Goal: Task Accomplishment & Management: Complete application form

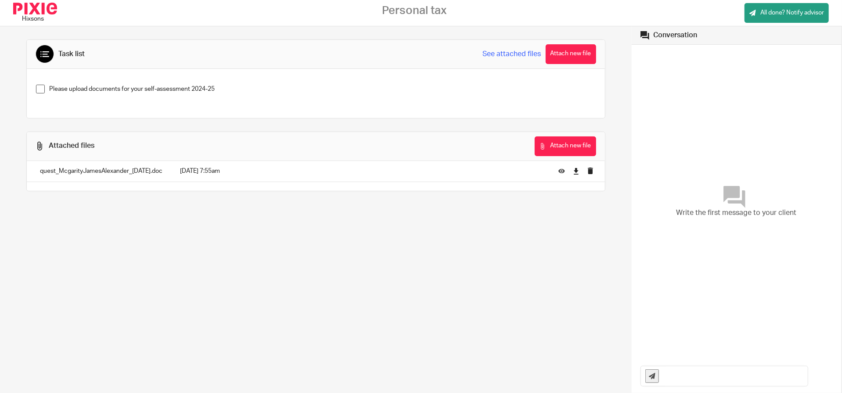
click at [38, 88] on span at bounding box center [40, 89] width 9 height 9
click at [39, 87] on span at bounding box center [40, 89] width 9 height 9
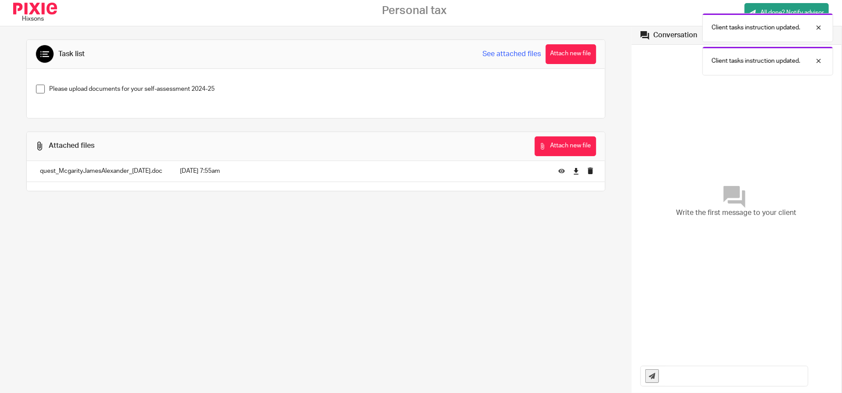
click at [530, 54] on div "Client tasks instruction updated. Client tasks instruction updated." at bounding box center [627, 42] width 412 height 67
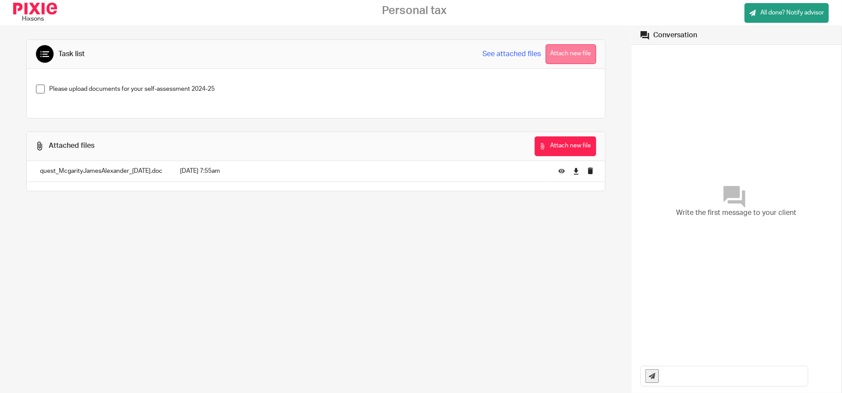
click at [562, 54] on button "Attach new file" at bounding box center [571, 54] width 50 height 20
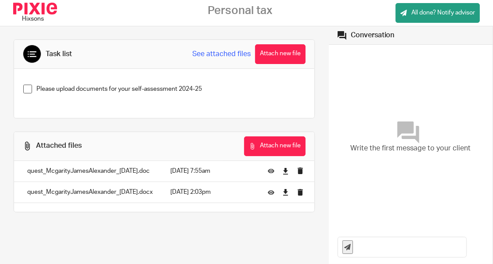
click at [164, 149] on div "Attached files" at bounding box center [117, 147] width 189 height 20
click at [276, 57] on button "Attach new file" at bounding box center [280, 54] width 50 height 20
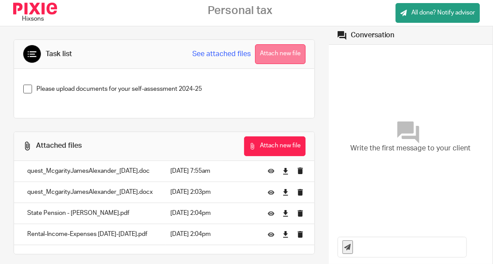
click at [277, 56] on button "Attach new file" at bounding box center [280, 54] width 50 height 20
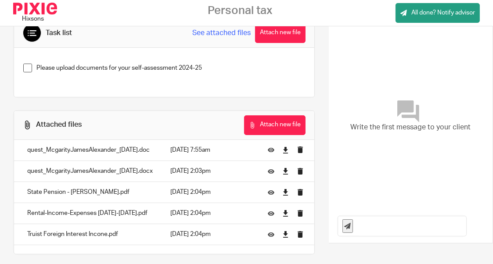
scroll to position [33, 0]
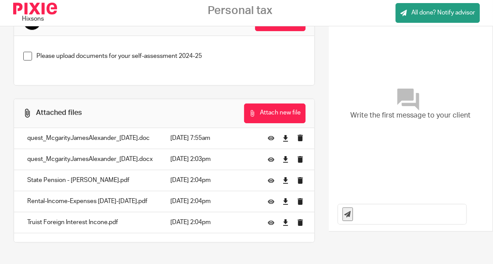
click at [268, 29] on button "Attach new file" at bounding box center [280, 21] width 50 height 20
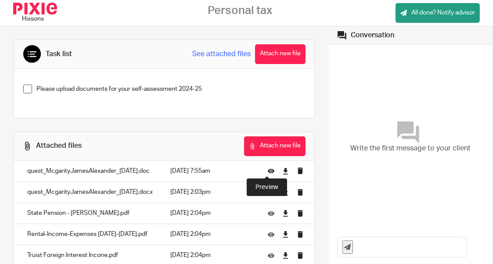
click at [268, 169] on icon at bounding box center [271, 171] width 7 height 7
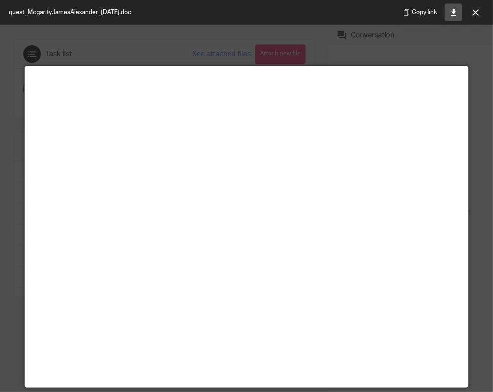
click at [453, 16] on link at bounding box center [454, 13] width 18 height 18
click at [474, 16] on button at bounding box center [476, 13] width 18 height 18
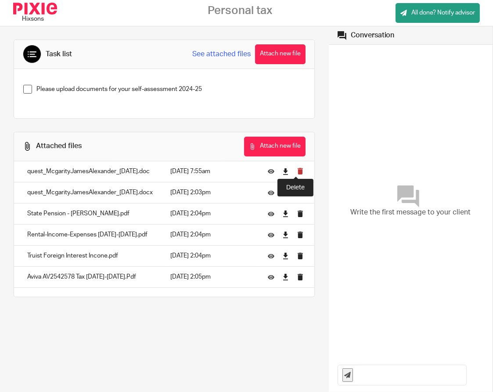
click at [297, 172] on icon "submit" at bounding box center [300, 171] width 7 height 7
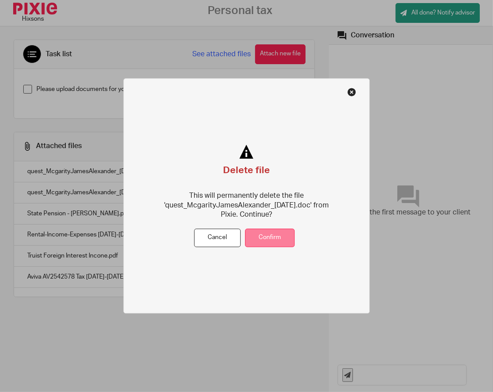
click at [262, 242] on button "Confirm" at bounding box center [270, 237] width 50 height 19
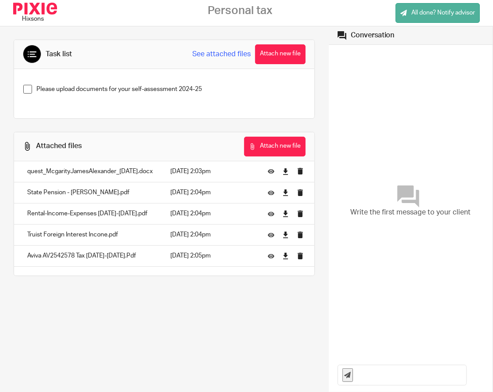
click at [452, 15] on span "All done? Notify advisor" at bounding box center [443, 12] width 64 height 9
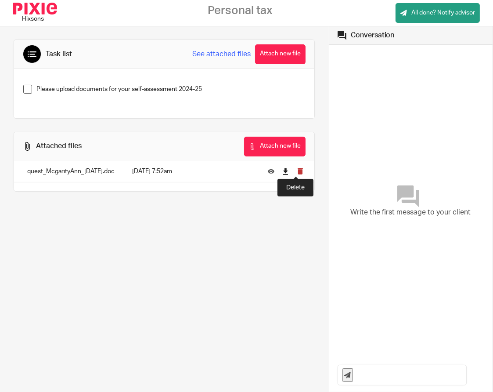
click at [298, 173] on icon "submit" at bounding box center [300, 171] width 7 height 7
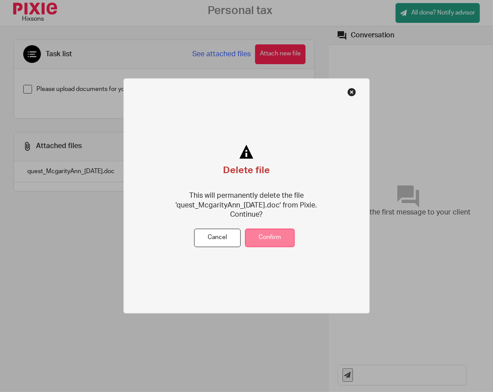
click at [273, 236] on button "Confirm" at bounding box center [270, 237] width 50 height 19
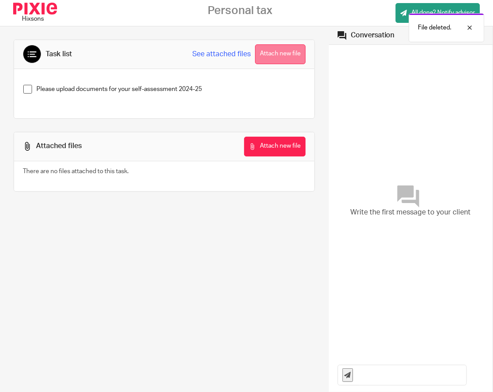
click at [277, 53] on button "Attach new file" at bounding box center [280, 54] width 50 height 20
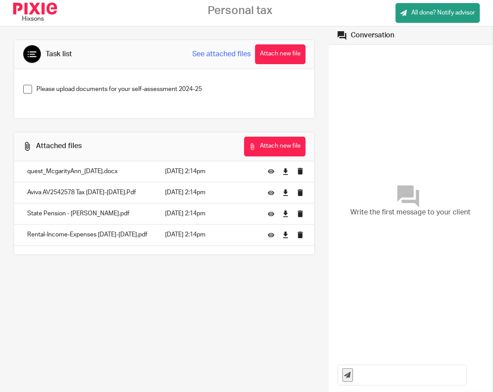
click at [400, 210] on span "Write the first message to your client" at bounding box center [410, 212] width 120 height 10
click at [268, 170] on icon at bounding box center [271, 171] width 7 height 7
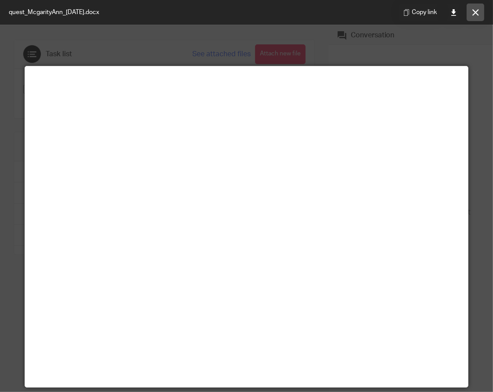
click at [477, 14] on icon at bounding box center [475, 12] width 7 height 7
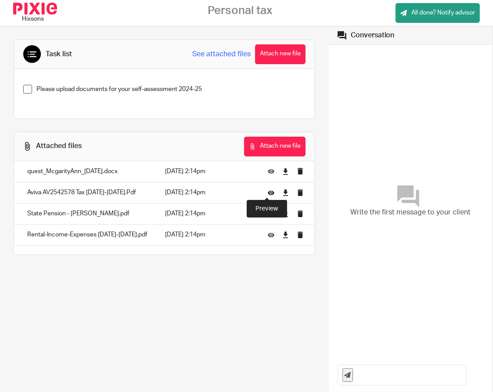
click at [268, 193] on icon at bounding box center [271, 192] width 7 height 7
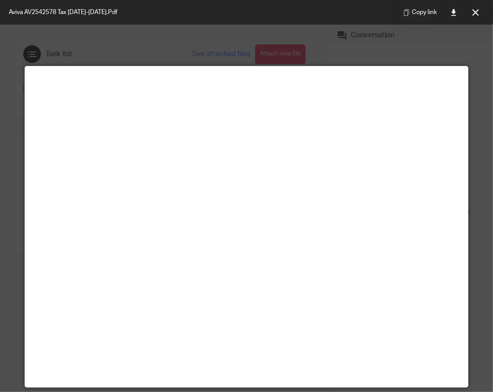
click at [474, 12] on icon at bounding box center [475, 12] width 7 height 7
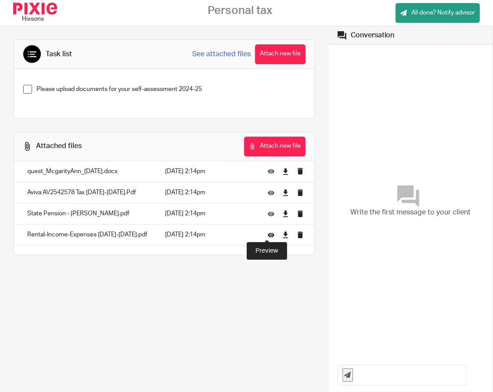
click at [268, 234] on icon at bounding box center [271, 234] width 7 height 7
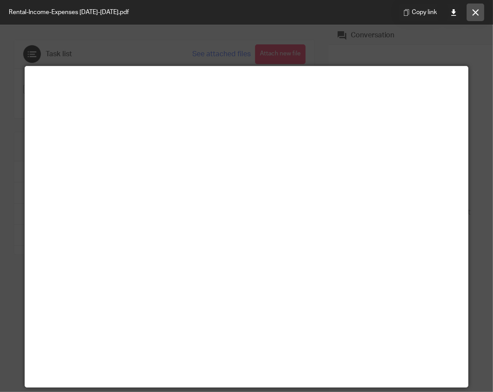
click at [478, 9] on icon at bounding box center [475, 12] width 7 height 7
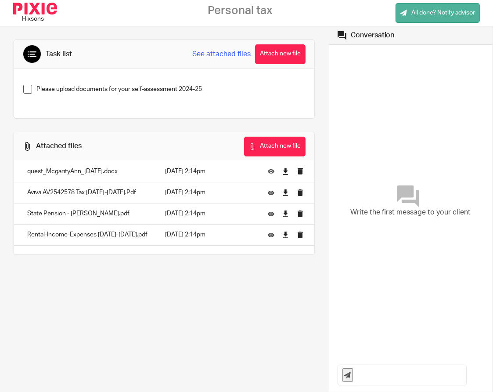
click at [437, 12] on span "All done? Notify advisor" at bounding box center [443, 12] width 64 height 9
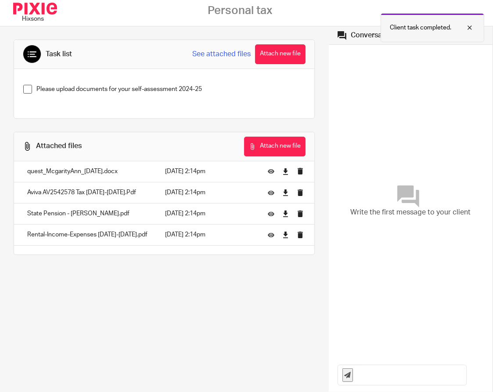
click at [470, 29] on div at bounding box center [463, 27] width 24 height 11
